Goal: Information Seeking & Learning: Find specific fact

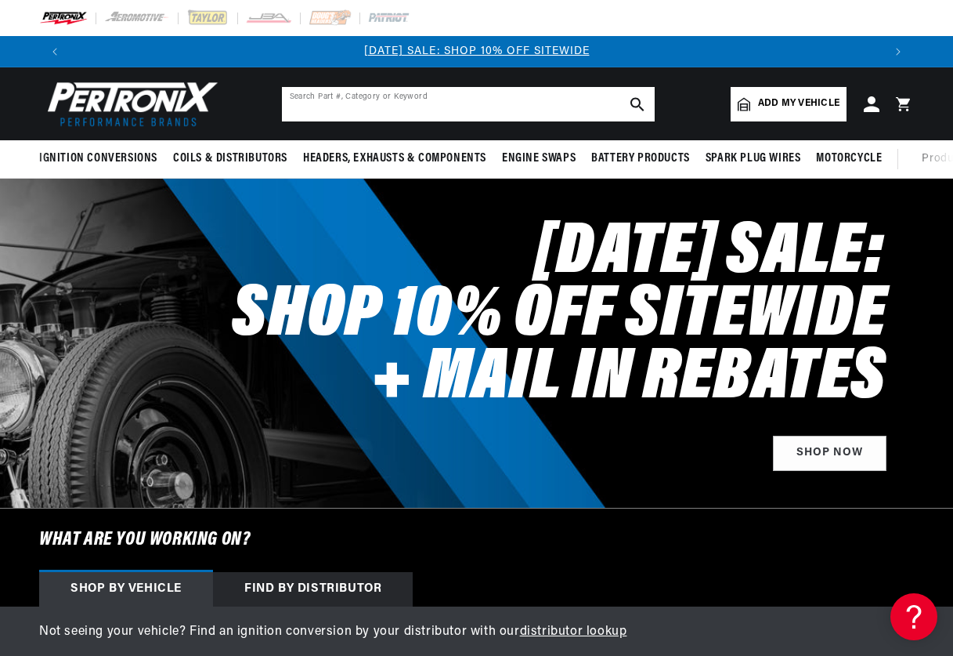
click at [411, 98] on input "text" at bounding box center [468, 104] width 373 height 34
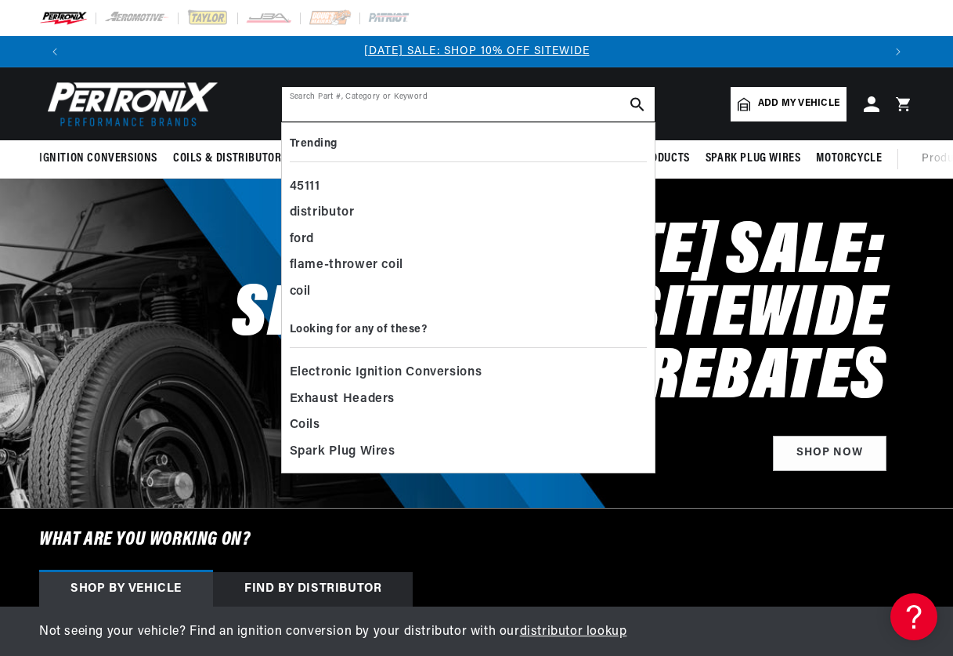
paste input "53044"
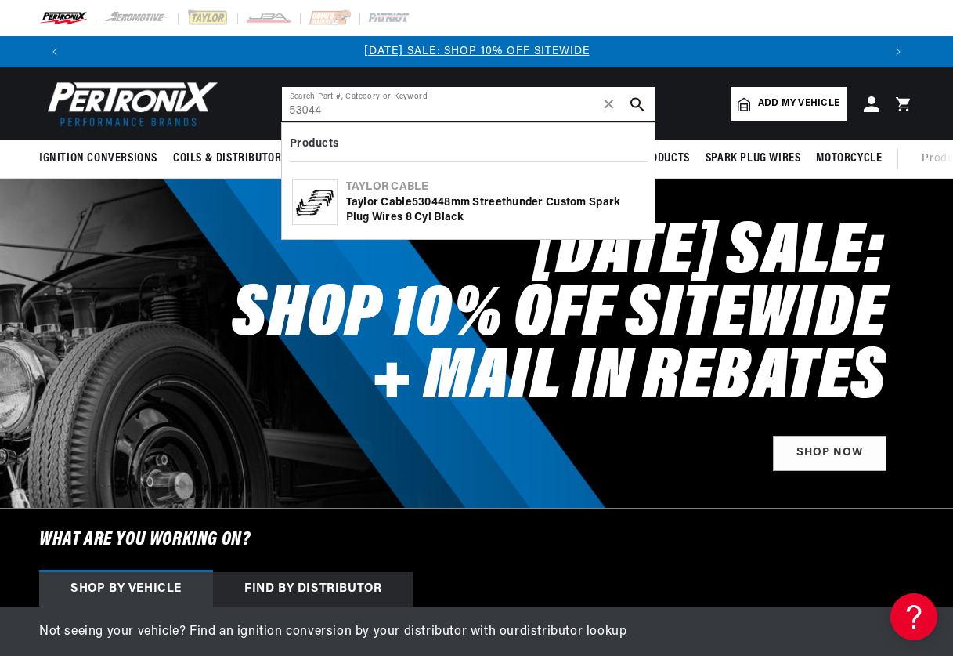
type input "53044"
click at [479, 200] on div "Taylor Cable 53044 8mm Streethunder Custom Spark Plug Wires 8 cyl black" at bounding box center [495, 210] width 298 height 31
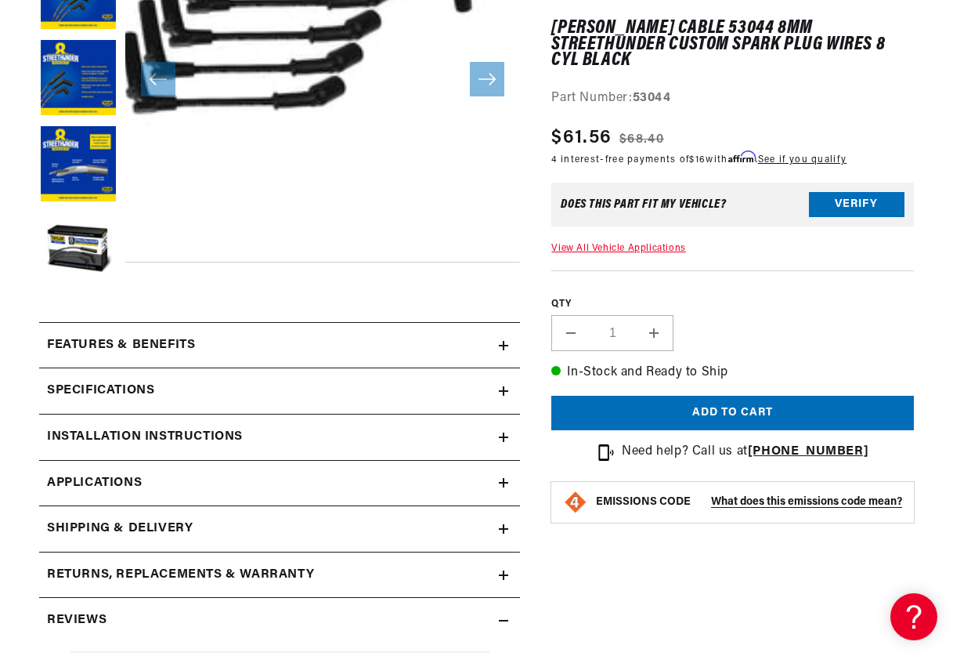
scroll to position [392, 0]
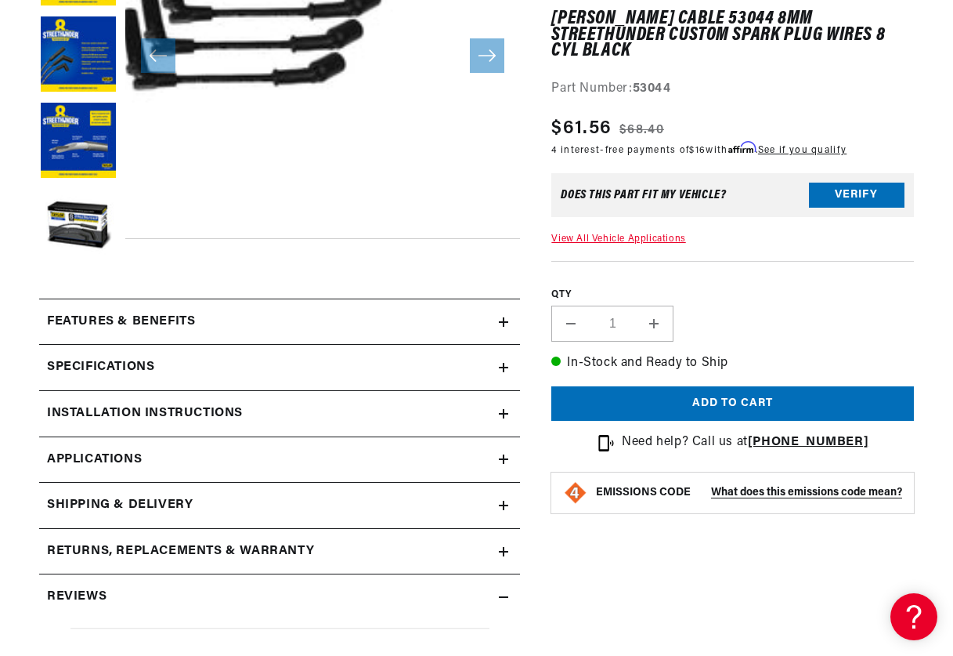
click at [464, 326] on div "Features & Benefits" at bounding box center [269, 322] width 460 height 20
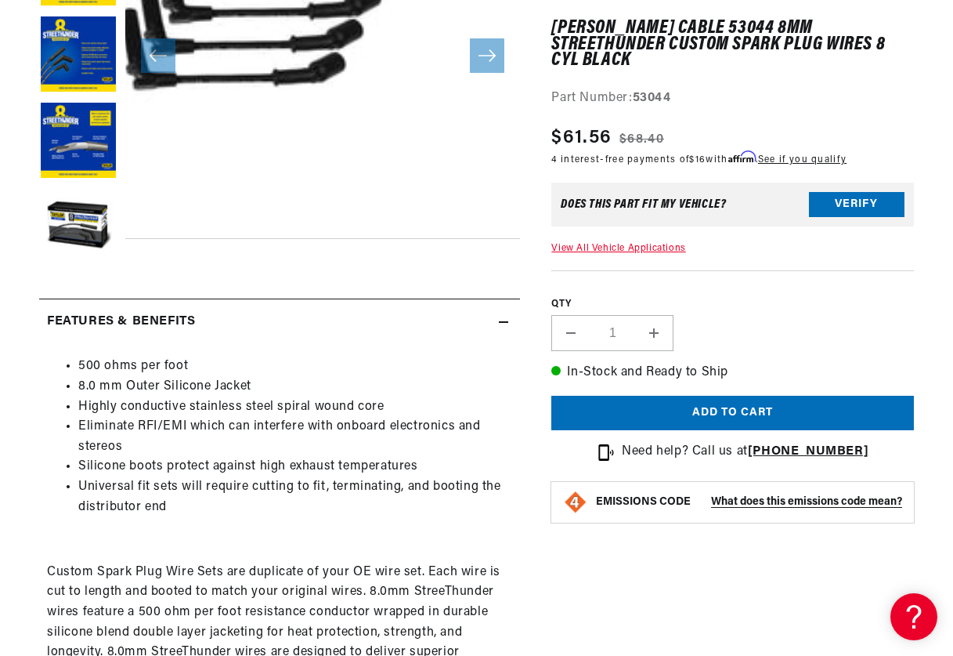
scroll to position [0, 1624]
click at [508, 325] on icon at bounding box center [503, 321] width 9 height 9
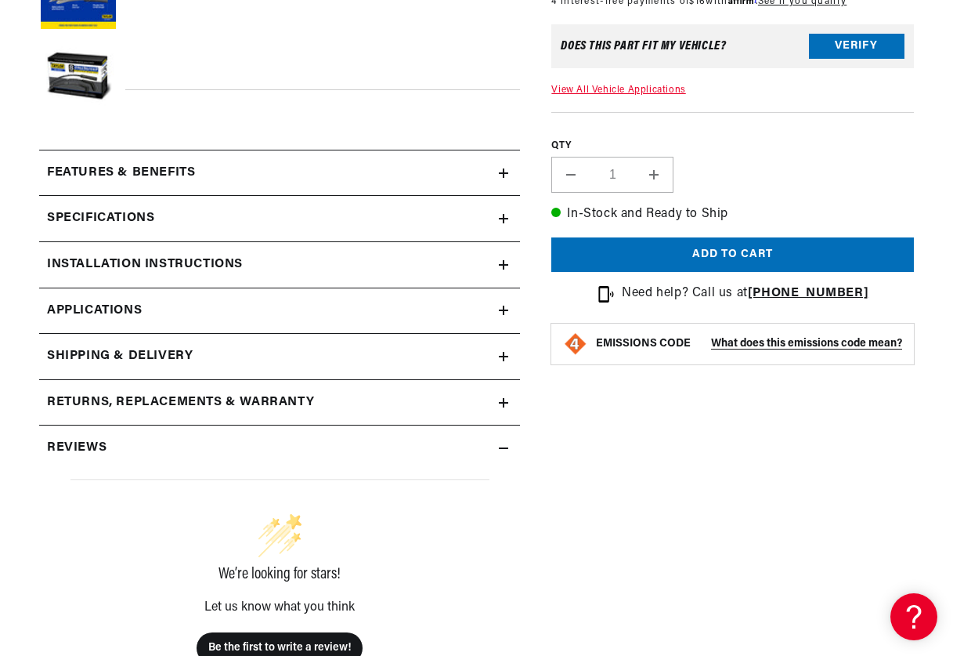
scroll to position [548, 0]
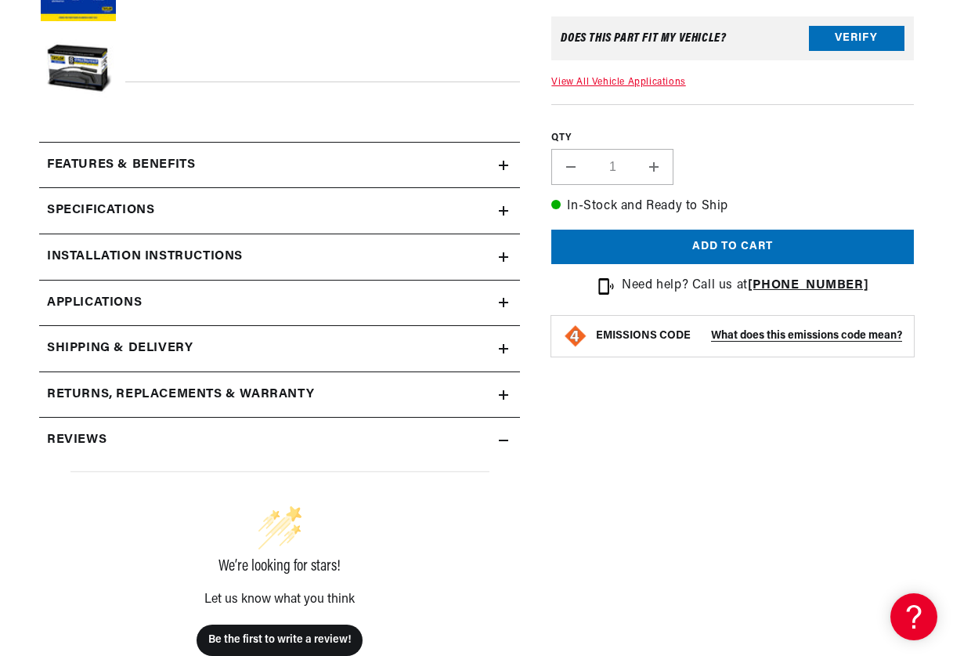
click at [278, 219] on div "Specifications" at bounding box center [269, 211] width 460 height 20
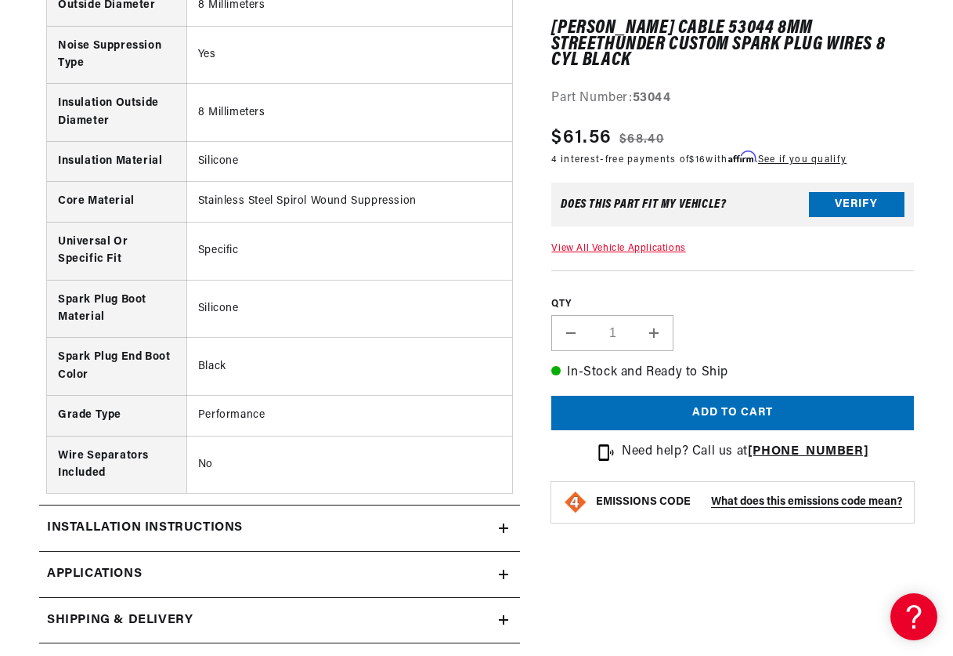
scroll to position [940, 0]
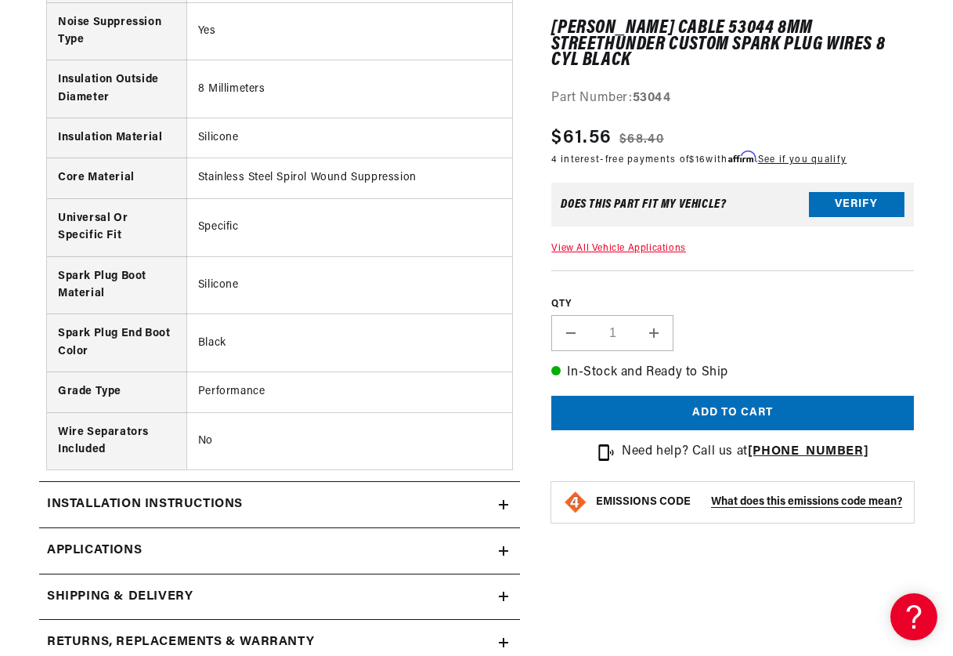
click at [479, 503] on div "Installation instructions" at bounding box center [269, 504] width 460 height 20
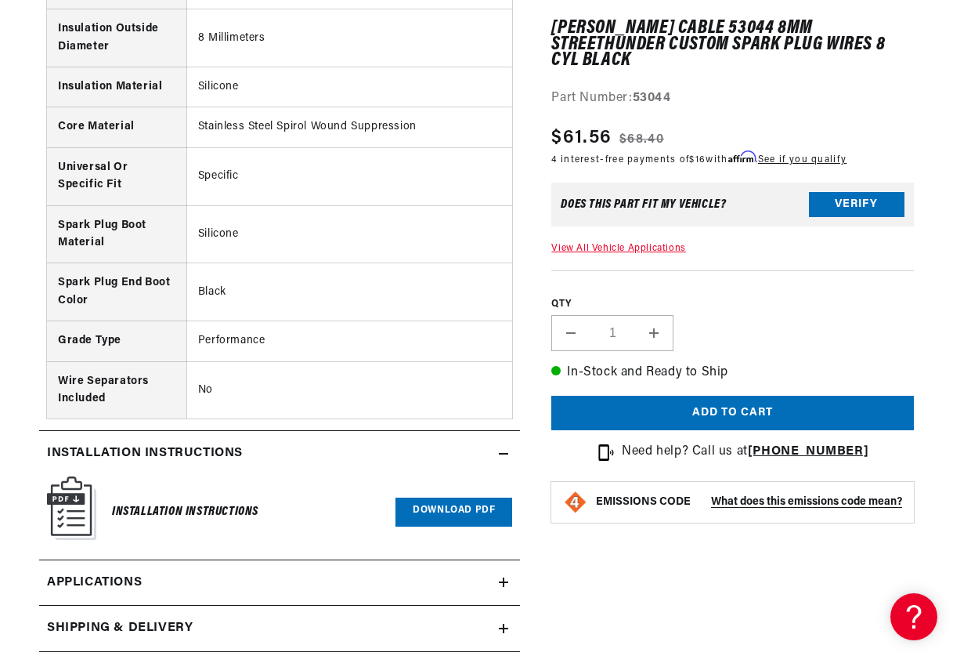
scroll to position [1018, 0]
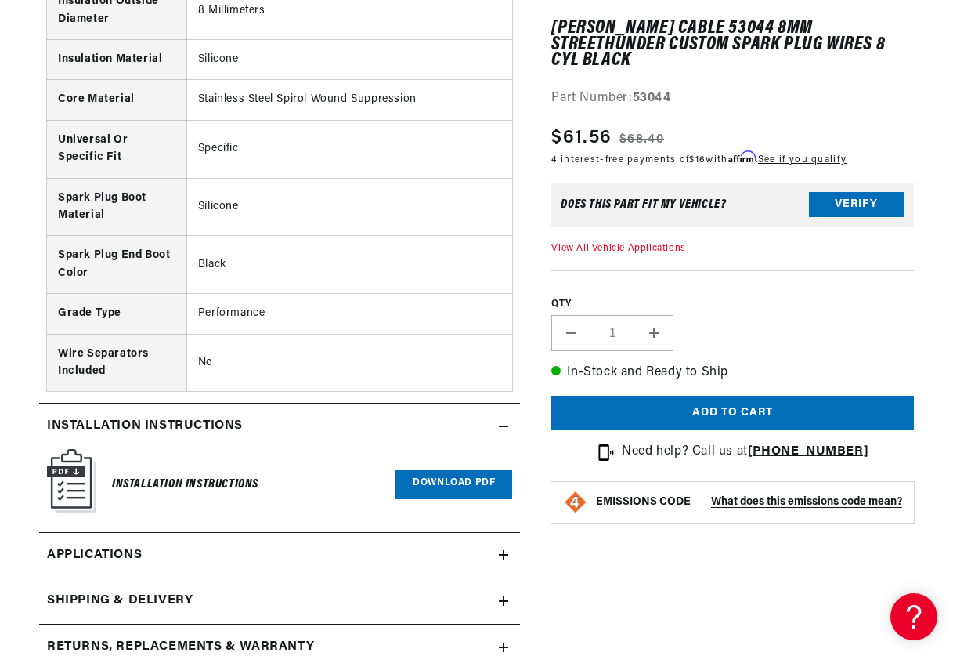
click at [482, 490] on link "Download PDF" at bounding box center [454, 484] width 117 height 29
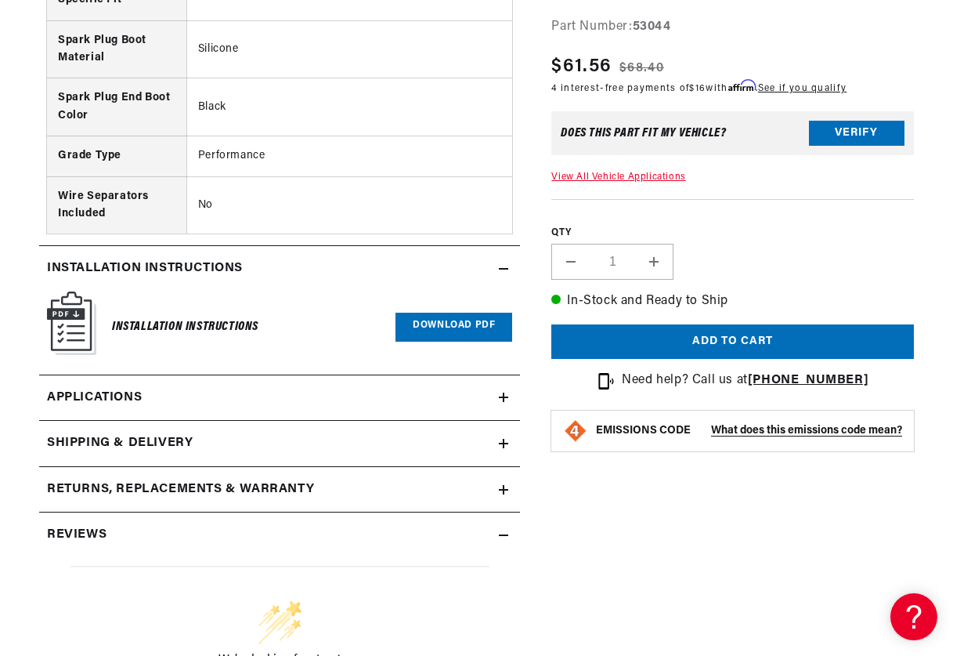
scroll to position [0, 0]
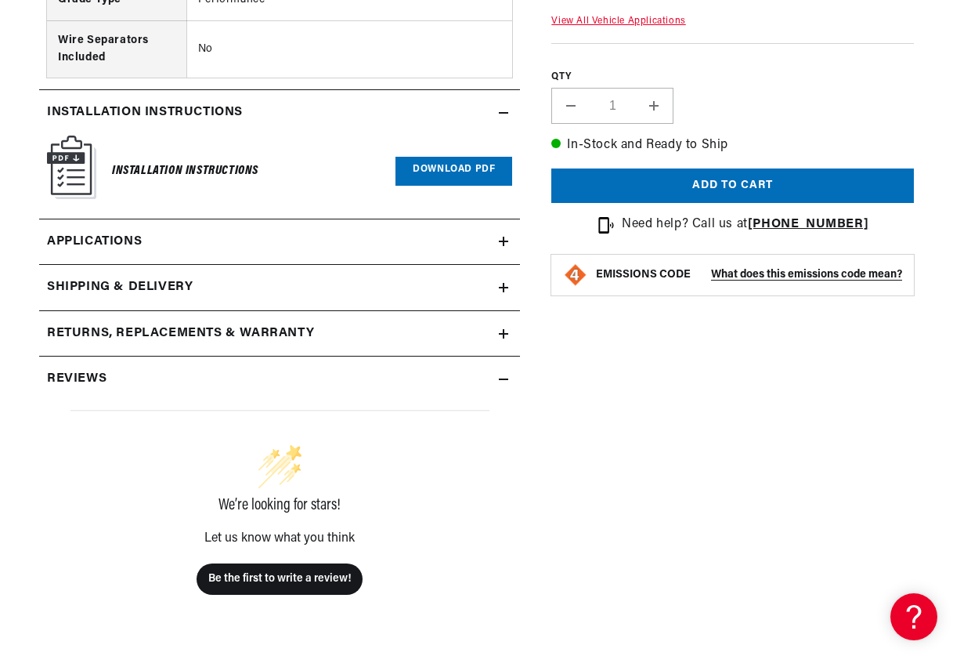
click at [274, 240] on link "Applications" at bounding box center [279, 242] width 481 height 46
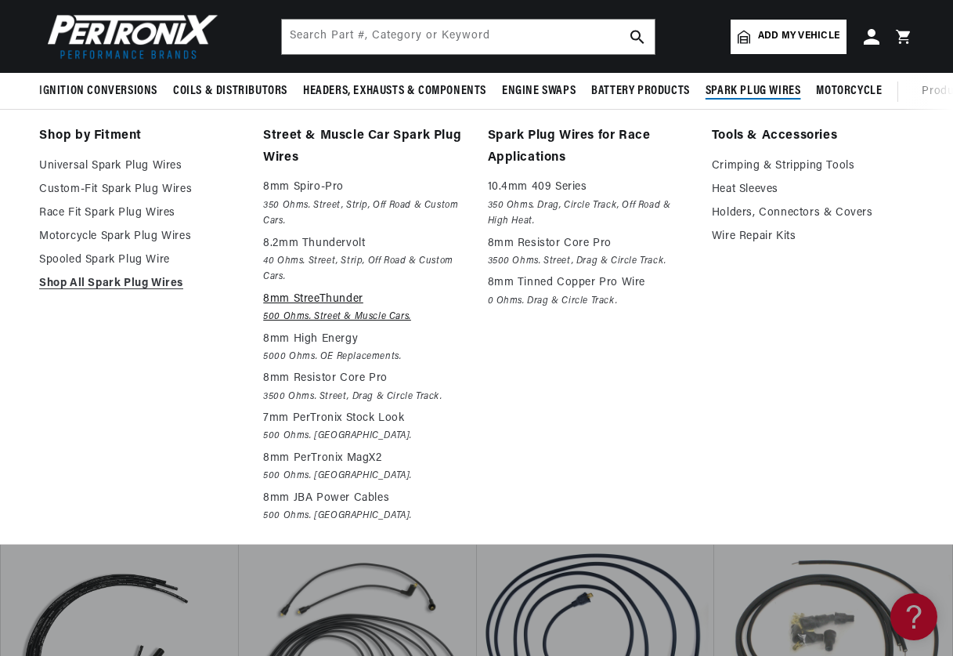
click at [315, 303] on p "8mm StreeThunder" at bounding box center [364, 299] width 202 height 19
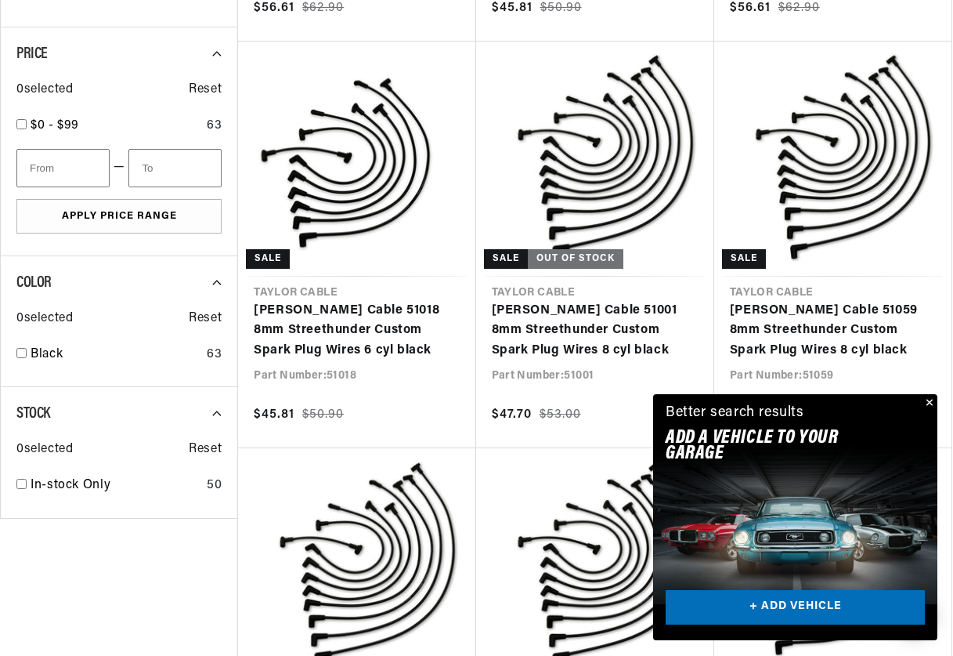
scroll to position [940, 0]
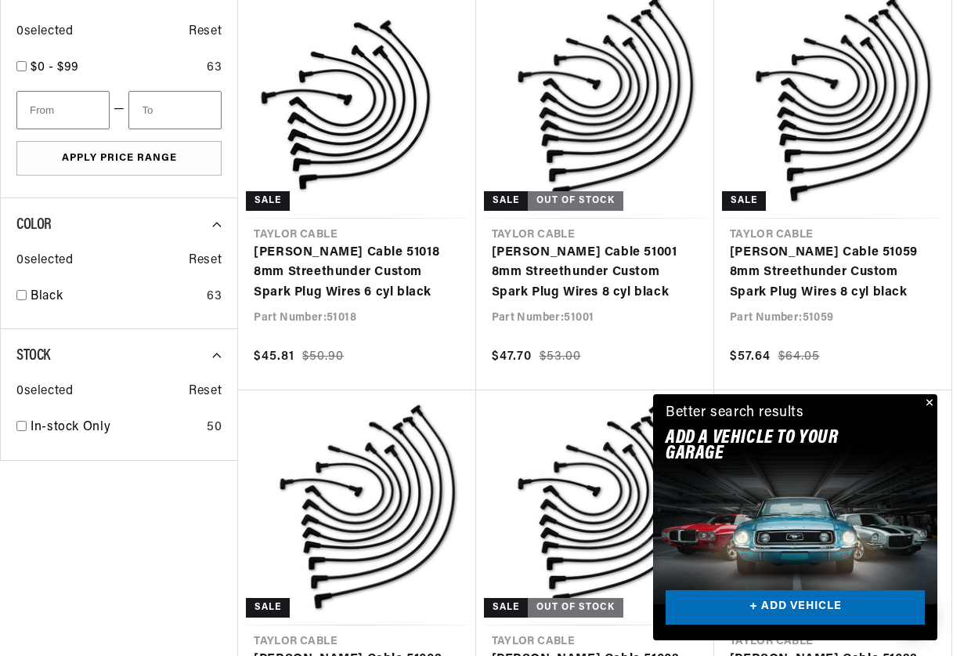
click at [924, 402] on button "Close" at bounding box center [928, 403] width 19 height 19
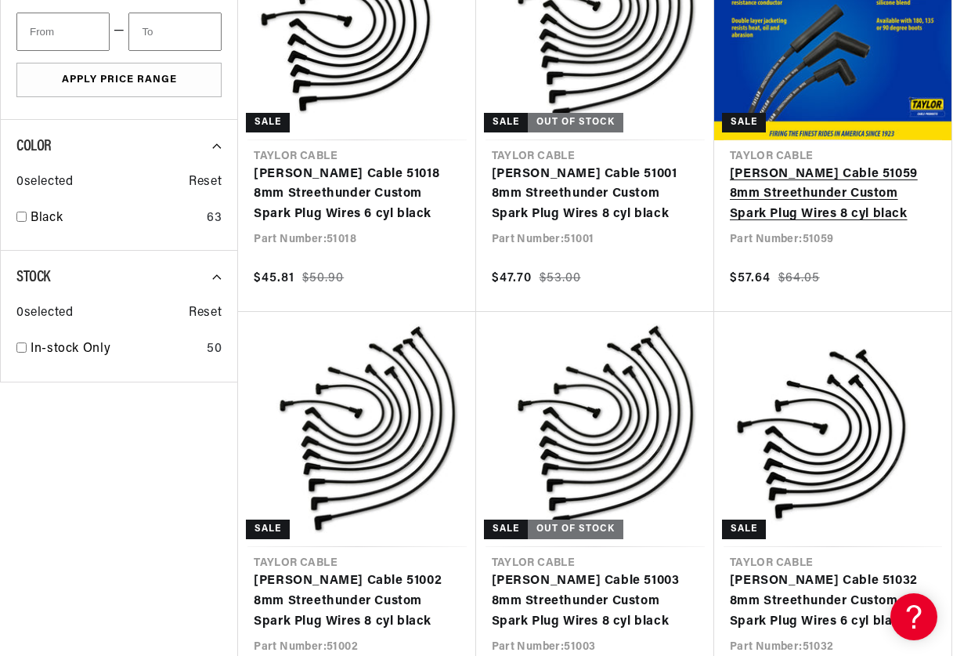
scroll to position [1253, 0]
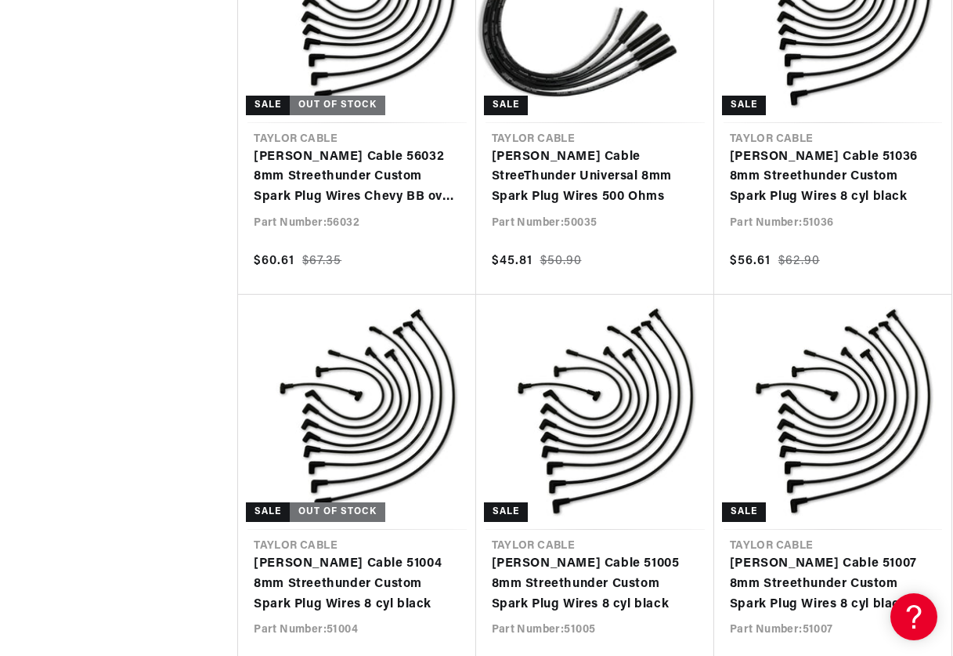
scroll to position [0, 887]
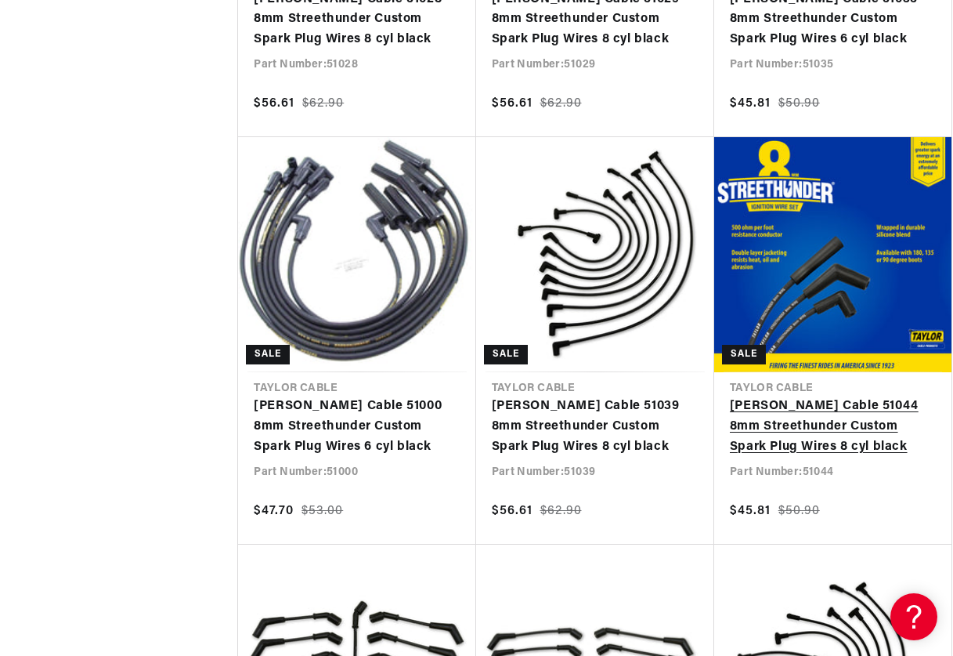
click at [794, 439] on link "Taylor Cable 51044 8mm Streethunder Custom Spark Plug Wires 8 cyl black" at bounding box center [833, 426] width 206 height 60
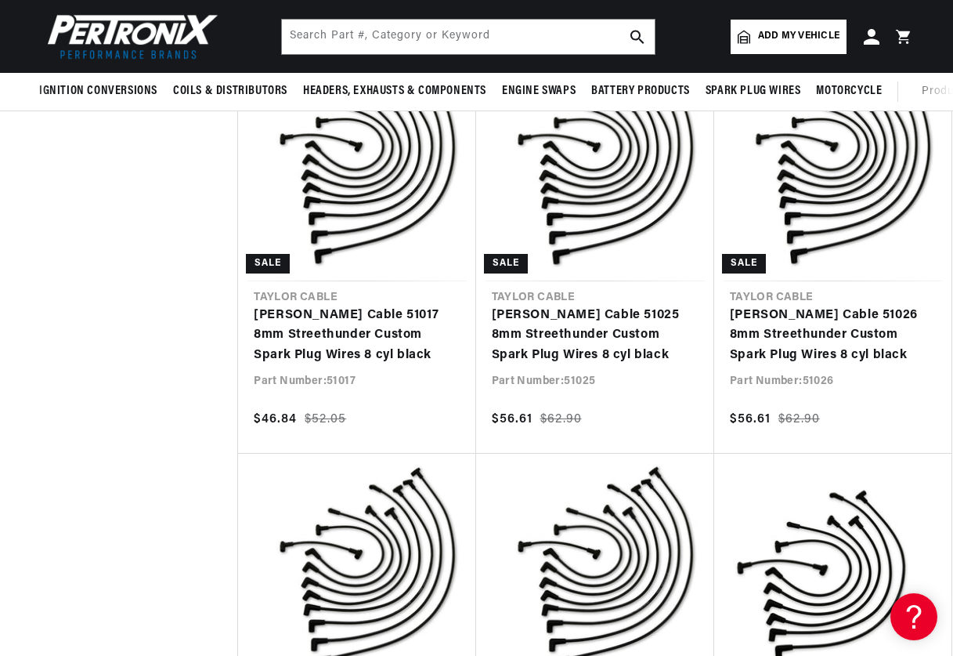
scroll to position [6031, 0]
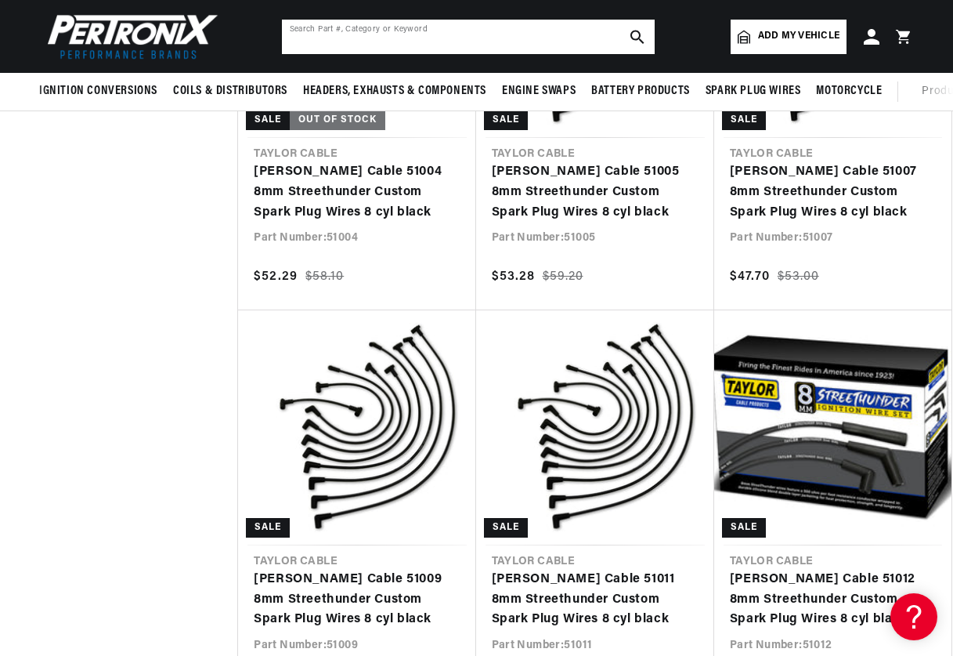
click at [460, 41] on input "text" at bounding box center [468, 37] width 373 height 34
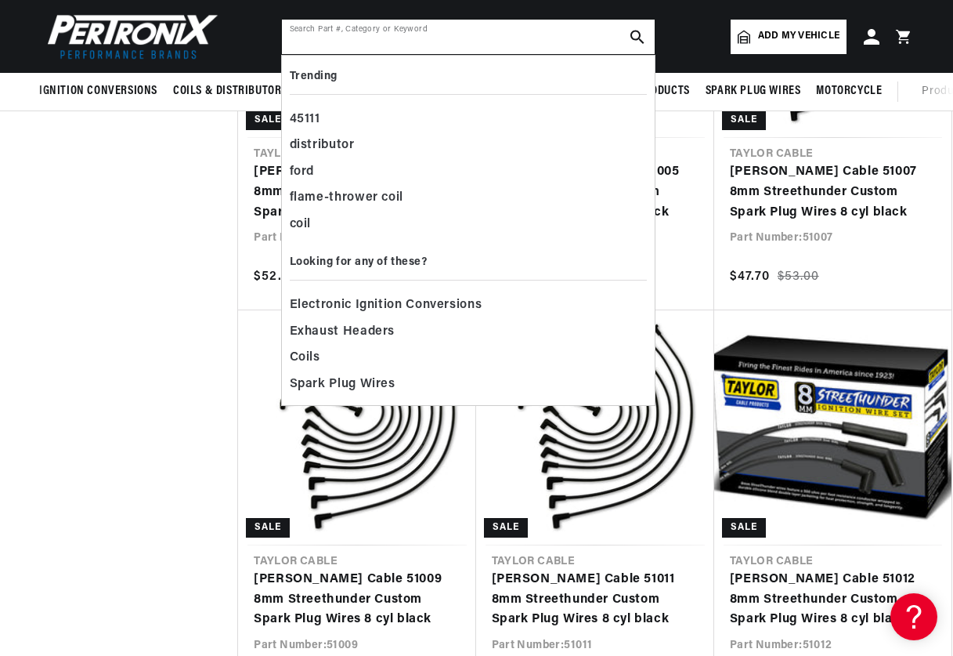
paste input "53044"
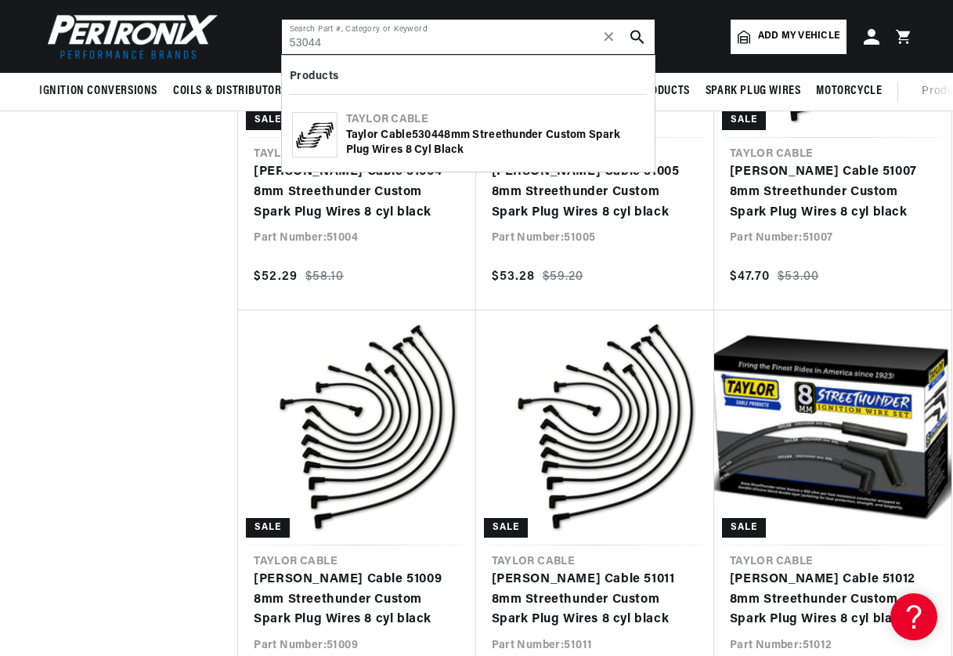
scroll to position [0, 1624]
type input "53044"
click at [396, 154] on div "Taylor Cable 53044 8mm Streethunder Custom Spark Plug Wires 8 cyl black" at bounding box center [495, 143] width 298 height 31
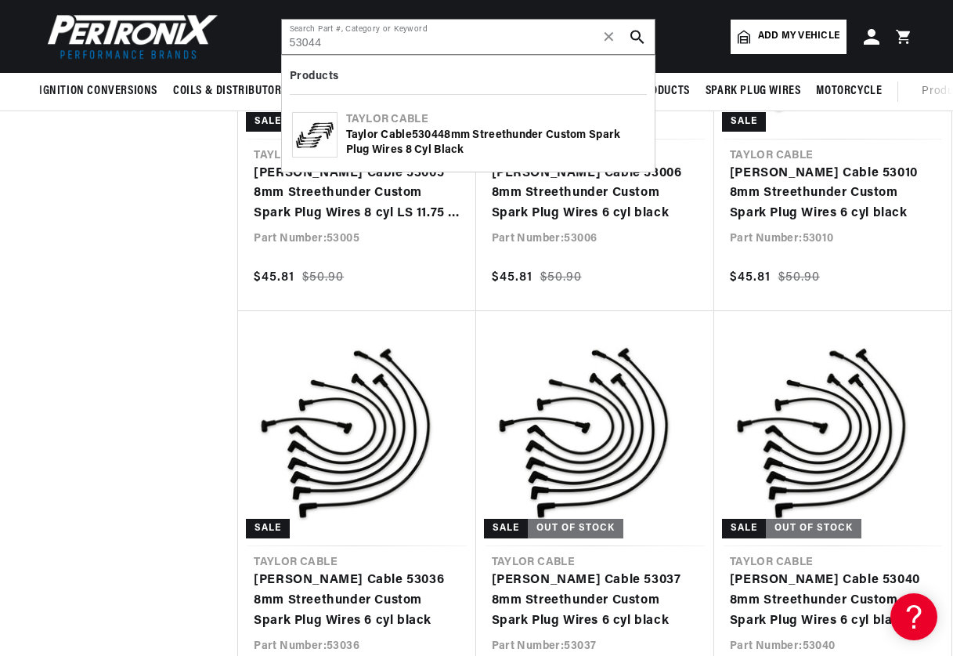
scroll to position [2820, 0]
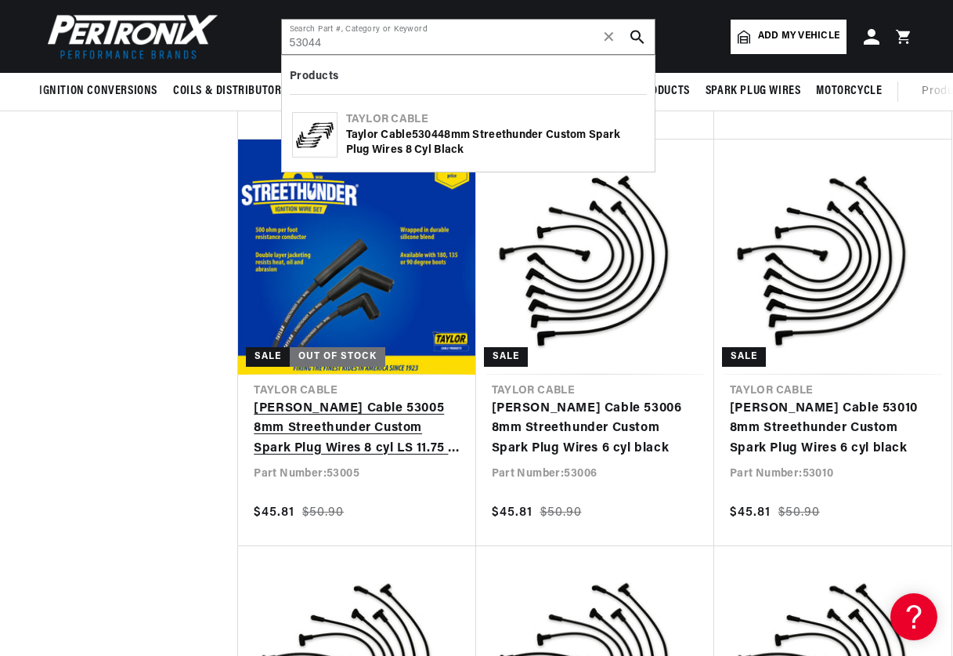
click at [348, 428] on link "[PERSON_NAME] Cable 53005 8mm Streethunder Custom Spark Plug Wires 8 cyl LS 11.…" at bounding box center [357, 429] width 206 height 60
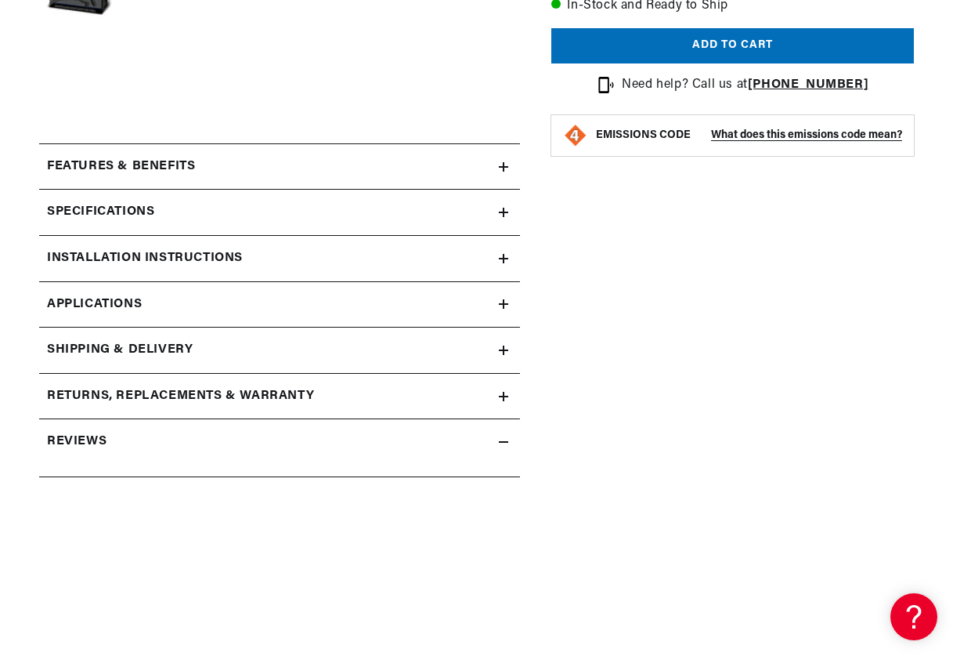
scroll to position [627, 0]
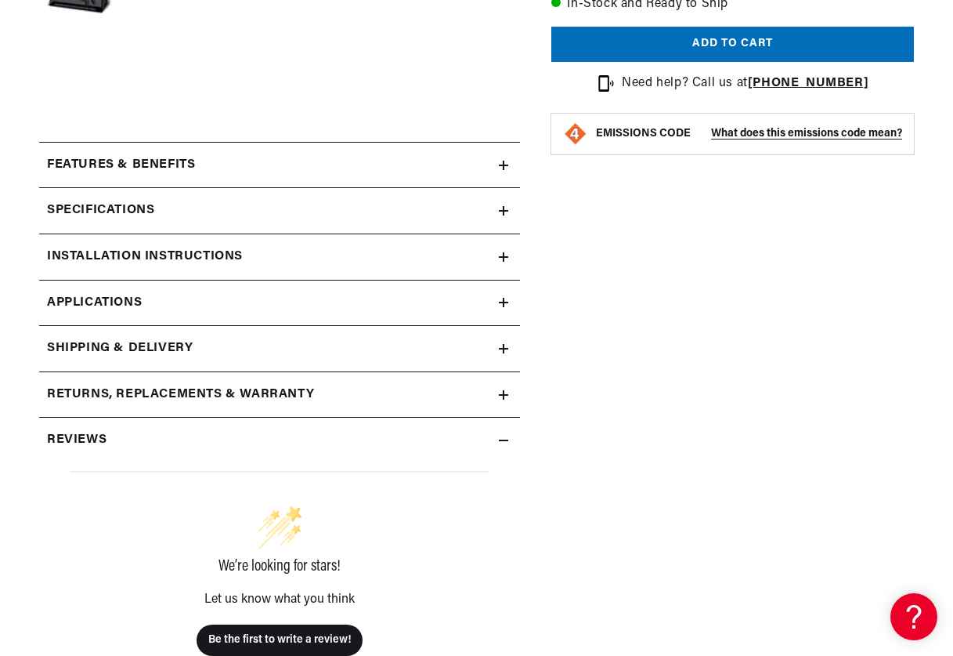
click at [493, 215] on div "Specifications" at bounding box center [269, 211] width 460 height 20
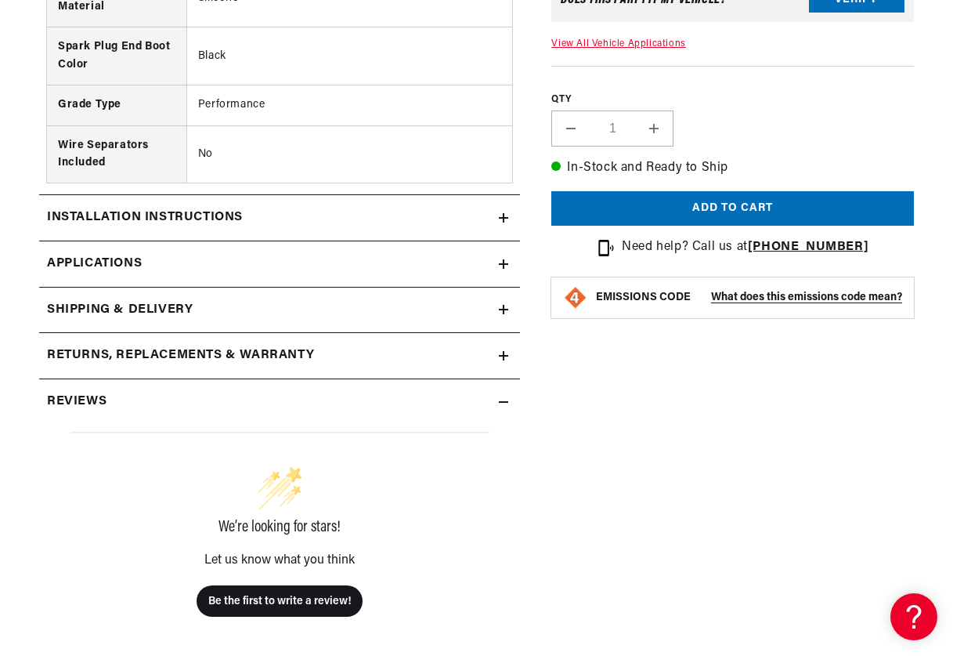
scroll to position [1253, 0]
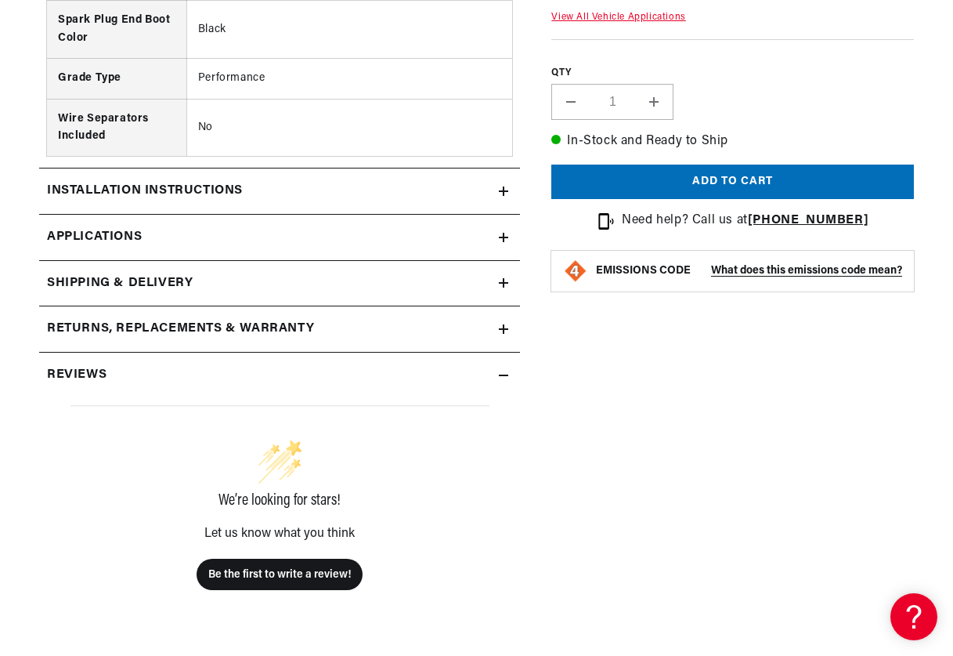
click at [334, 240] on link "Applications" at bounding box center [279, 238] width 481 height 46
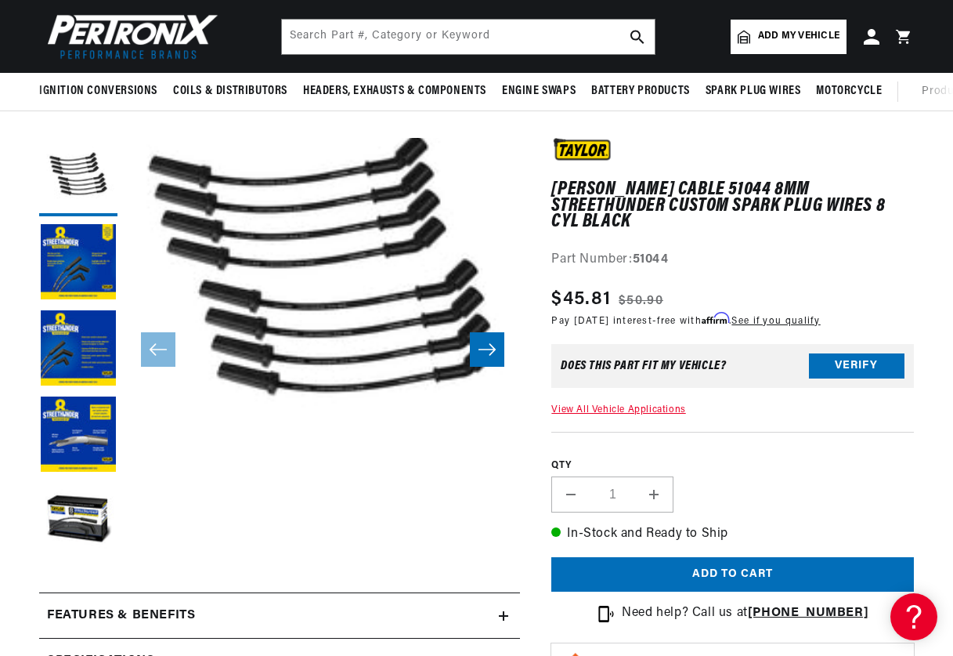
scroll to position [89, 0]
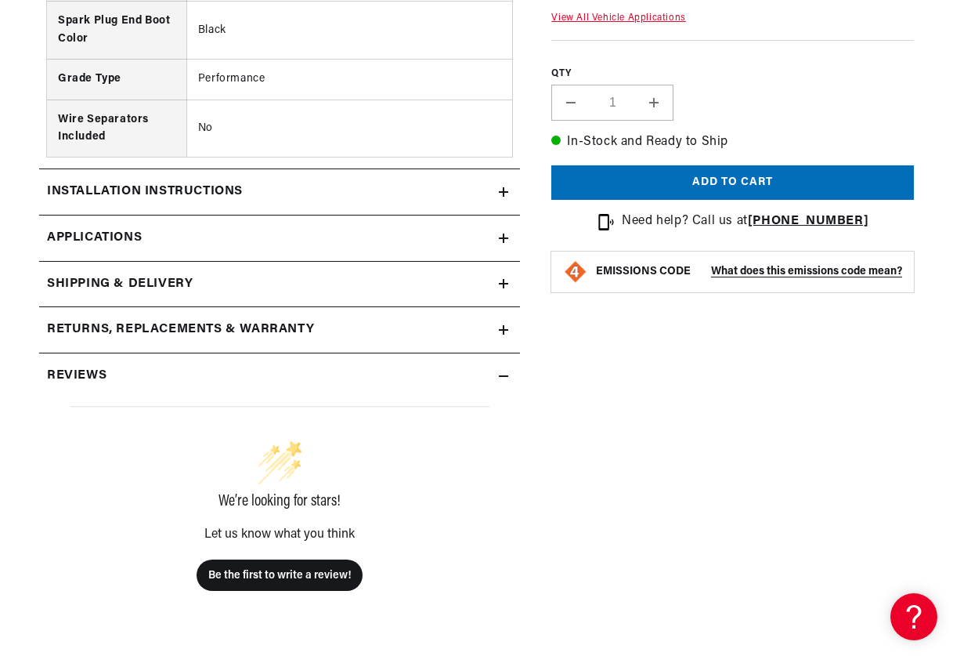
scroll to position [1253, 0]
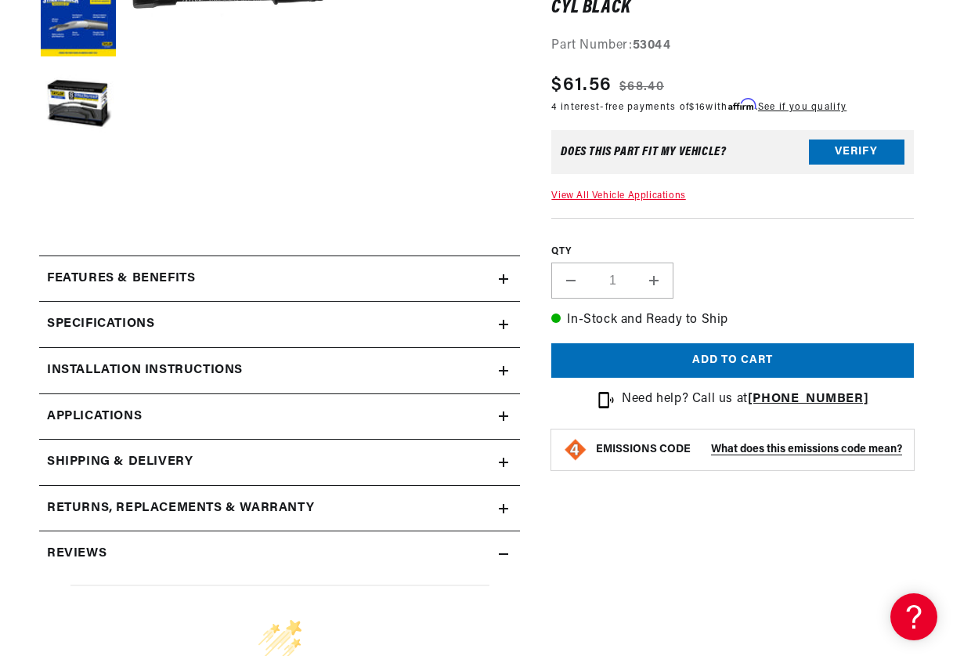
scroll to position [548, 0]
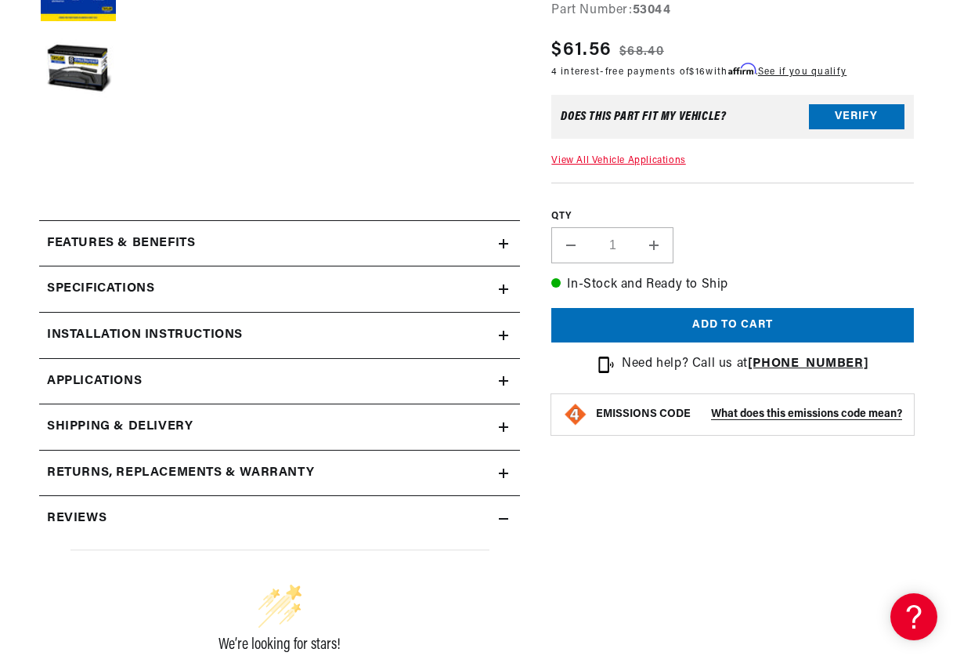
click at [267, 249] on div "Features & Benefits" at bounding box center [269, 243] width 460 height 20
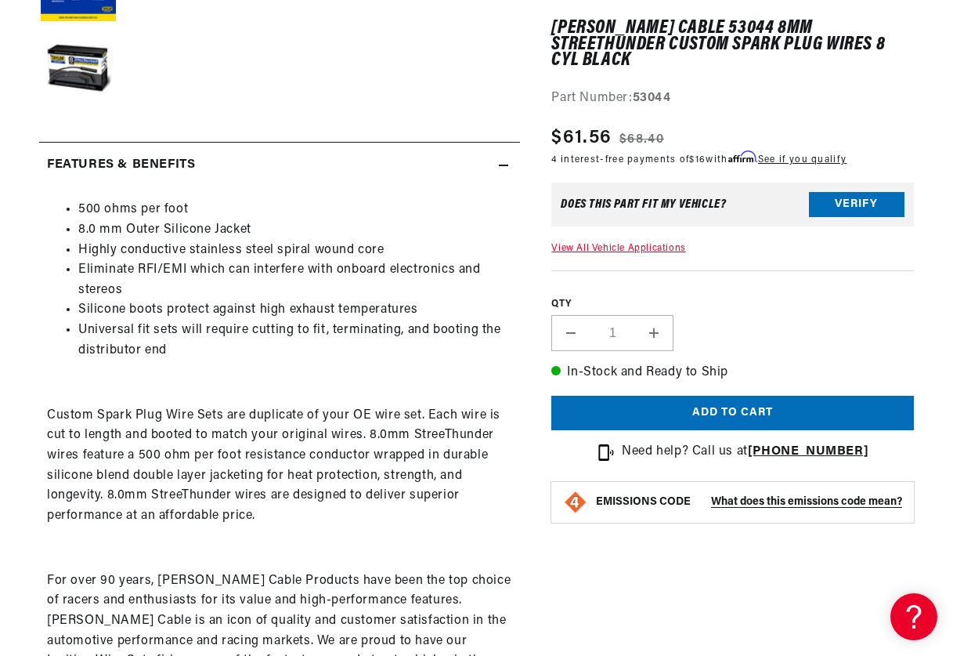
scroll to position [0, 812]
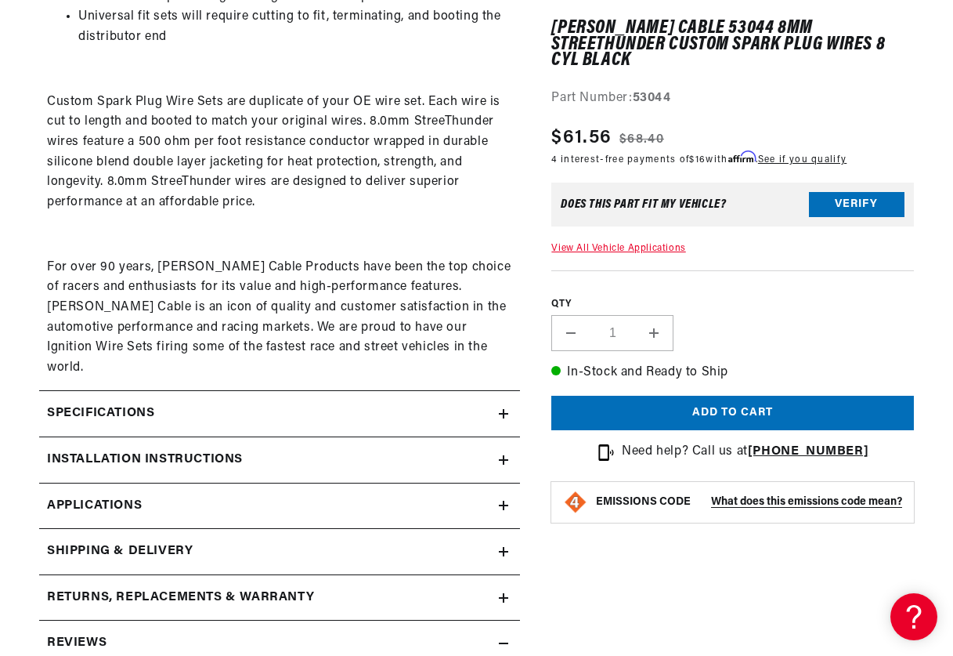
click at [98, 403] on h2 "Specifications" at bounding box center [100, 413] width 107 height 20
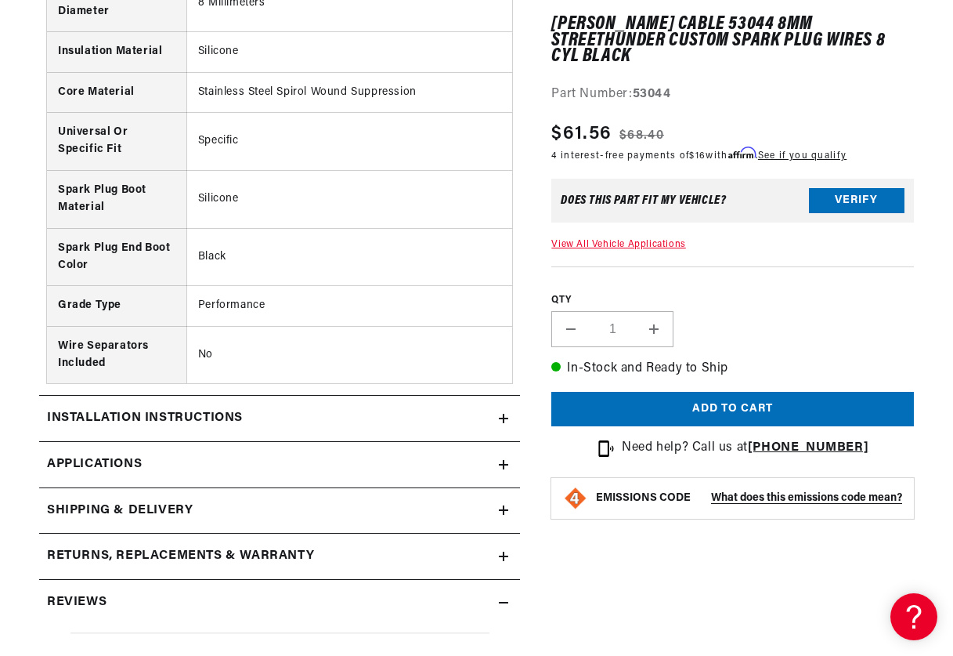
scroll to position [1566, 0]
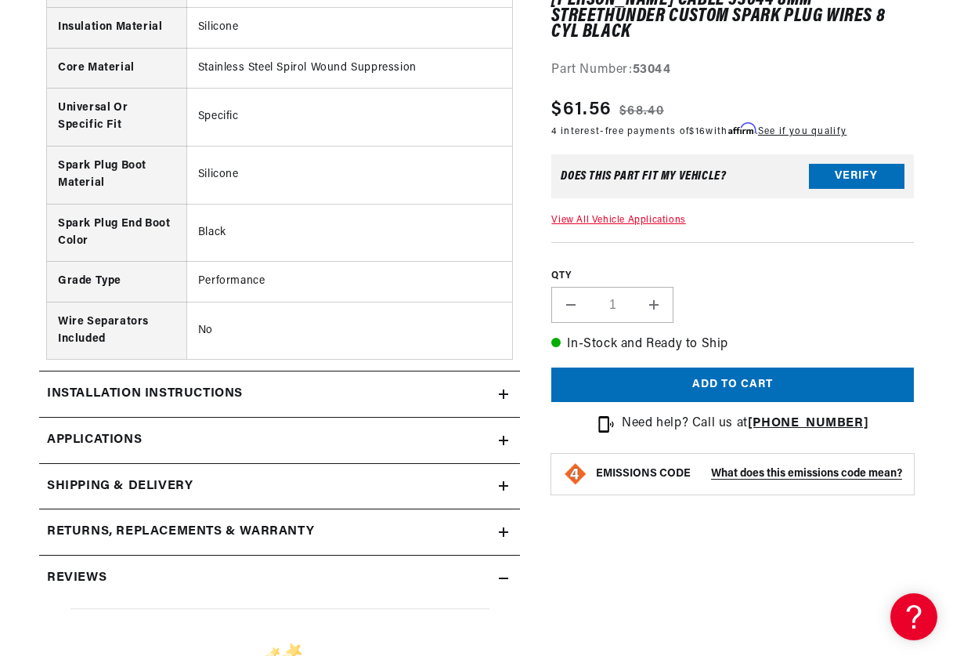
click at [178, 384] on h2 "Installation instructions" at bounding box center [145, 394] width 196 height 20
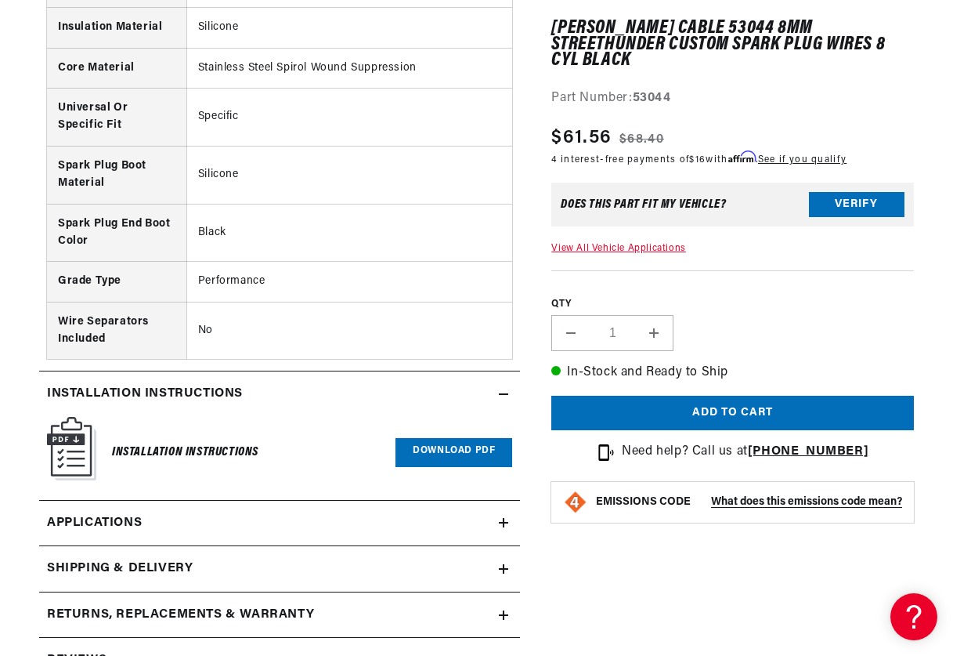
scroll to position [0, 1624]
click at [457, 438] on link "Download PDF" at bounding box center [454, 452] width 117 height 29
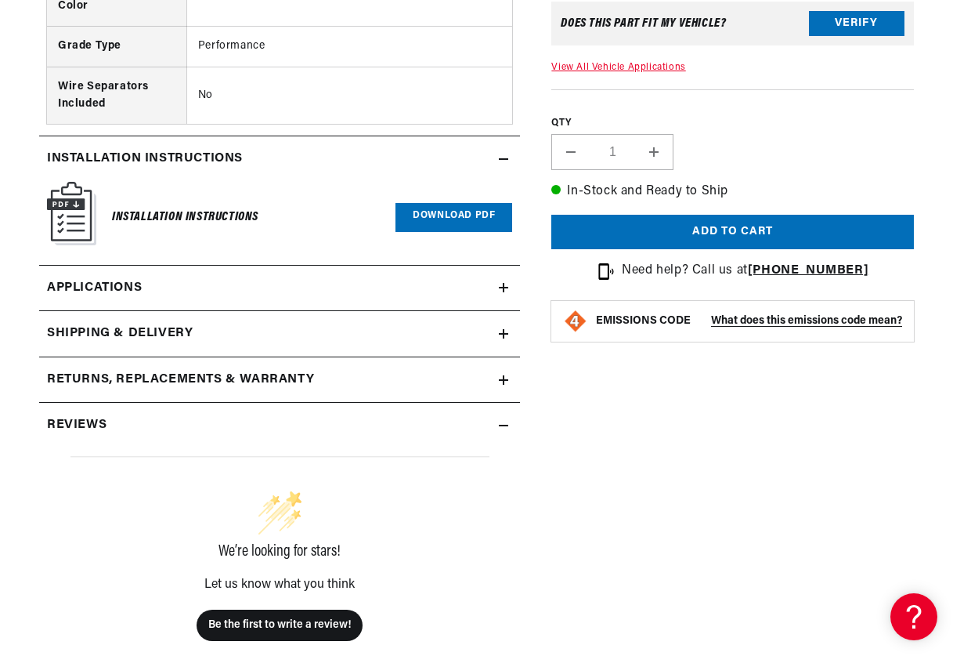
click at [243, 266] on link "Applications" at bounding box center [279, 289] width 481 height 46
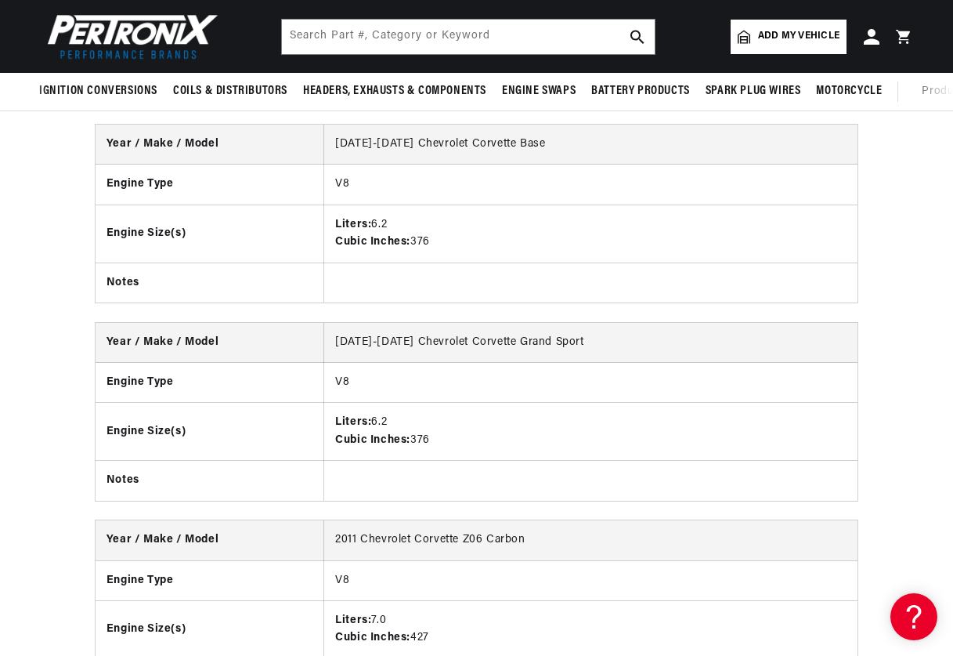
scroll to position [5758, 0]
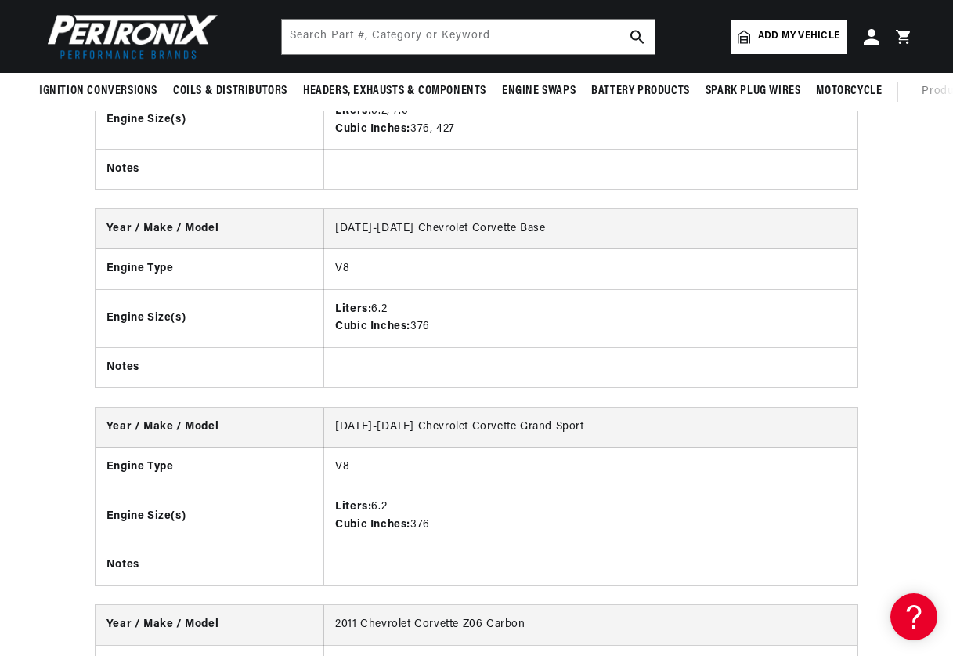
drag, startPoint x: 775, startPoint y: 168, endPoint x: 770, endPoint y: 137, distance: 31.8
click at [775, 168] on td at bounding box center [591, 170] width 534 height 40
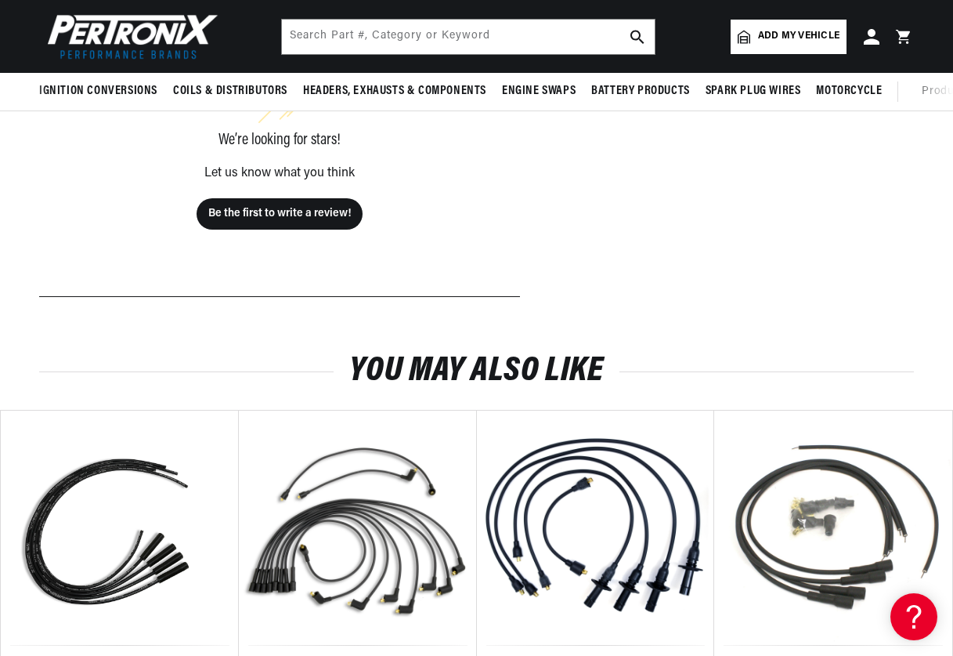
scroll to position [0, 0]
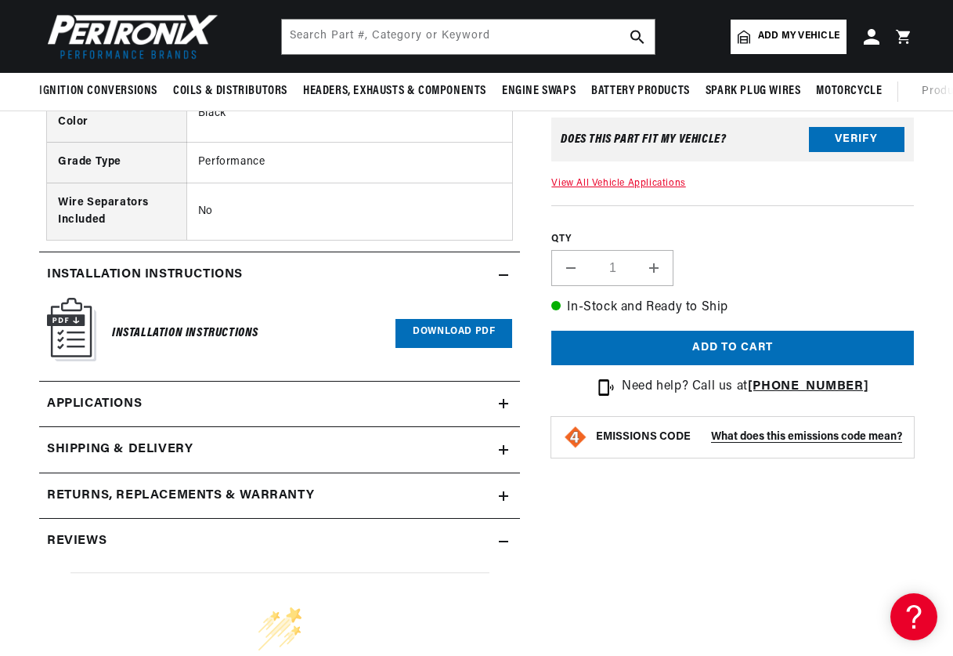
click at [493, 439] on div "Shipping & Delivery" at bounding box center [269, 449] width 460 height 20
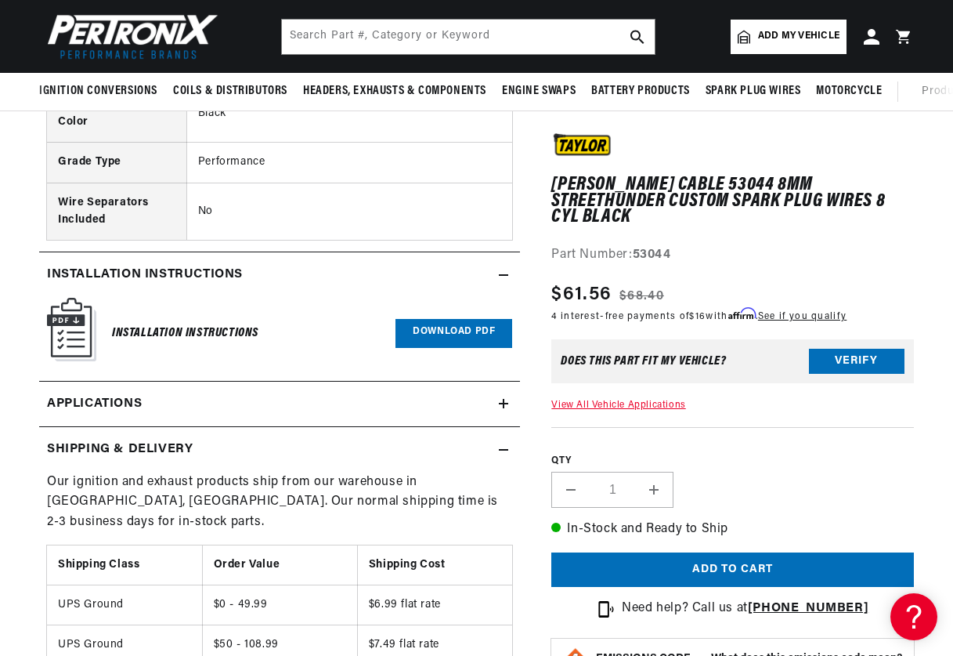
click at [493, 439] on div "Shipping & Delivery" at bounding box center [269, 449] width 460 height 20
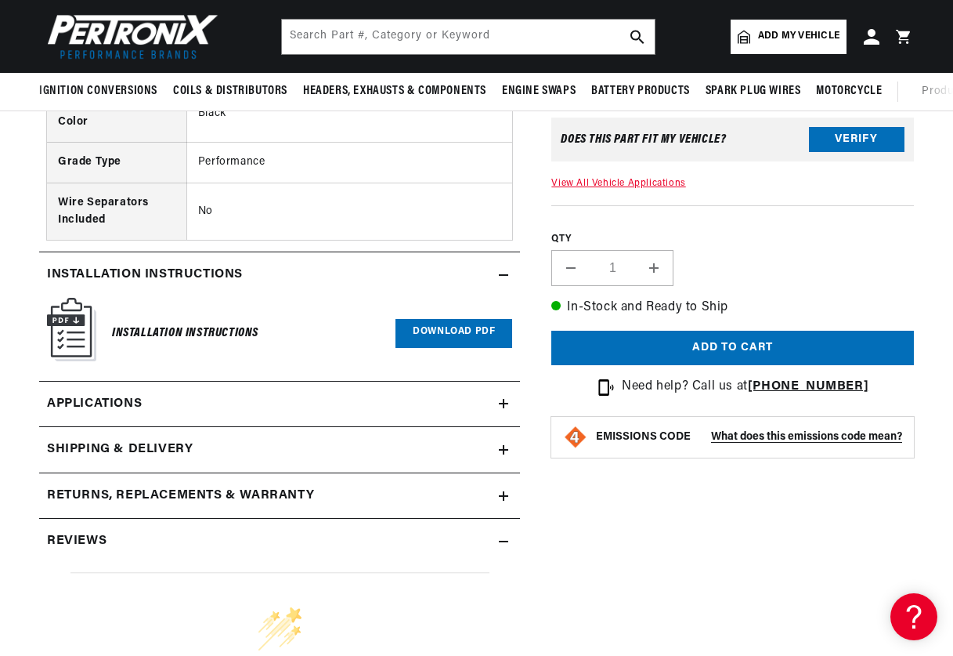
click at [505, 391] on link "Applications" at bounding box center [279, 404] width 481 height 46
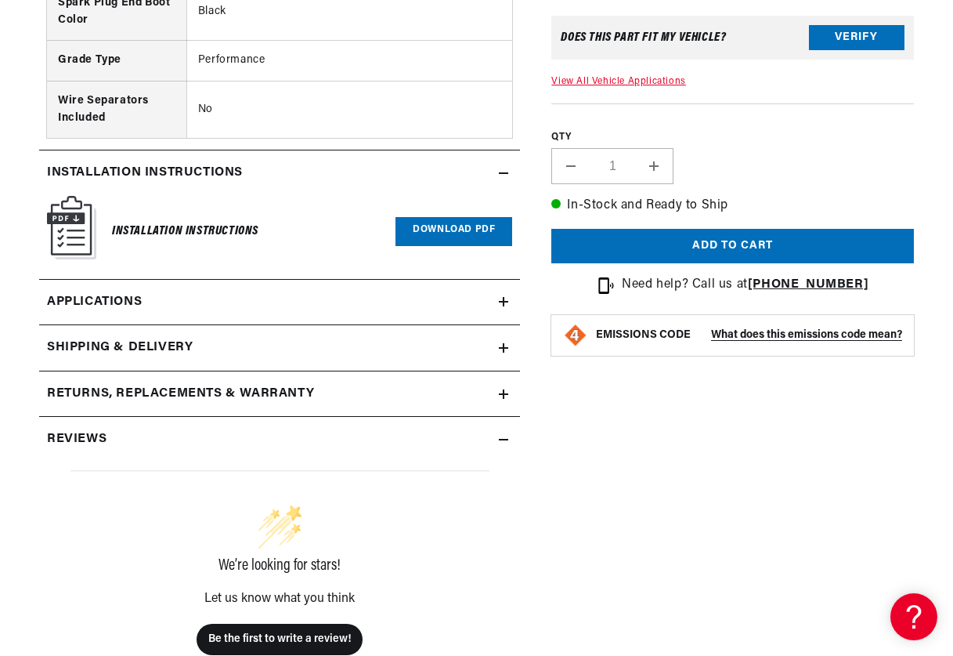
scroll to position [1801, 0]
